Goal: Information Seeking & Learning: Learn about a topic

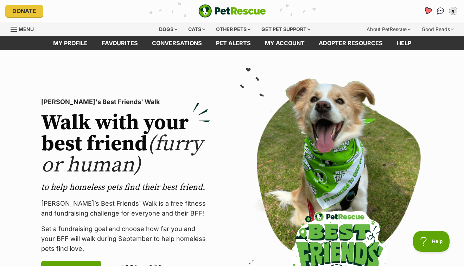
click at [429, 10] on icon "Favourites" at bounding box center [428, 11] width 8 height 8
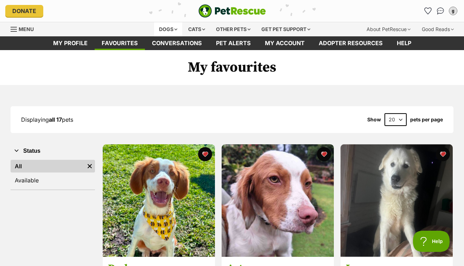
click at [164, 30] on div "Dogs" at bounding box center [168, 29] width 28 height 14
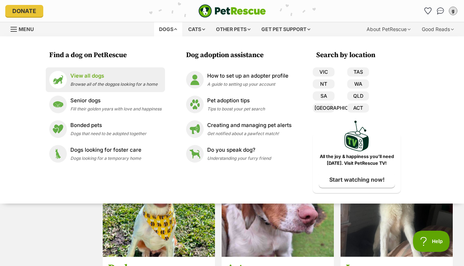
click at [124, 81] on div "View all dogs Browse all of the doggos looking for a home" at bounding box center [113, 79] width 87 height 15
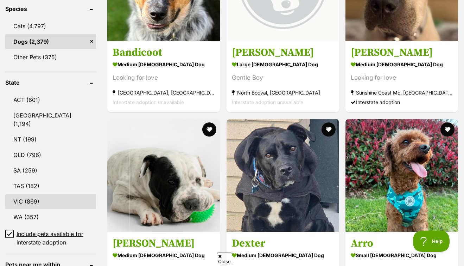
scroll to position [304, 0]
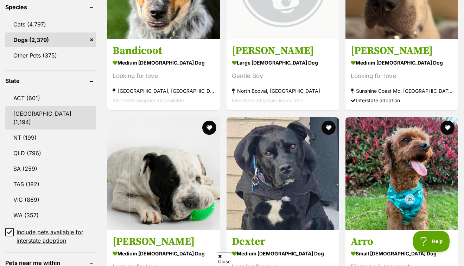
click at [35, 114] on link "[GEOGRAPHIC_DATA] (1,194)" at bounding box center [50, 117] width 91 height 23
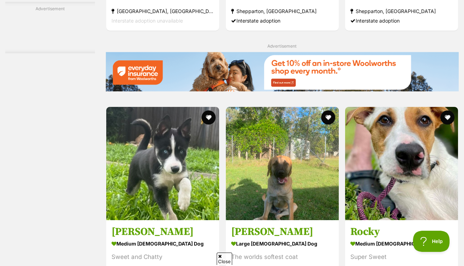
scroll to position [1279, 0]
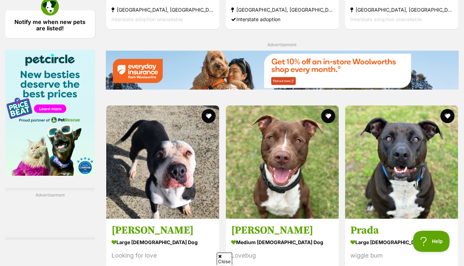
scroll to position [1221, 0]
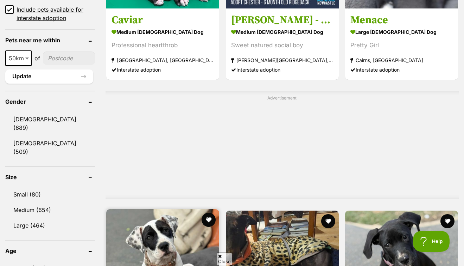
scroll to position [526, 0]
